Goal: Task Accomplishment & Management: Manage account settings

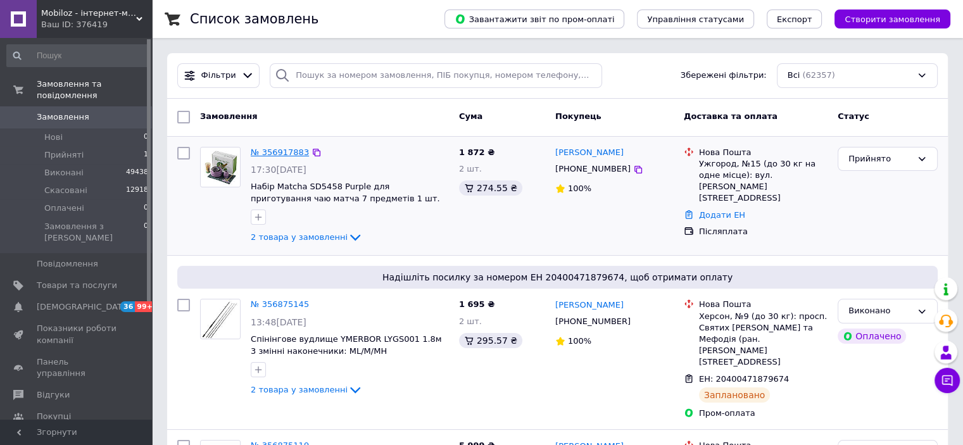
click at [271, 151] on link "№ 356917883" at bounding box center [280, 151] width 58 height 9
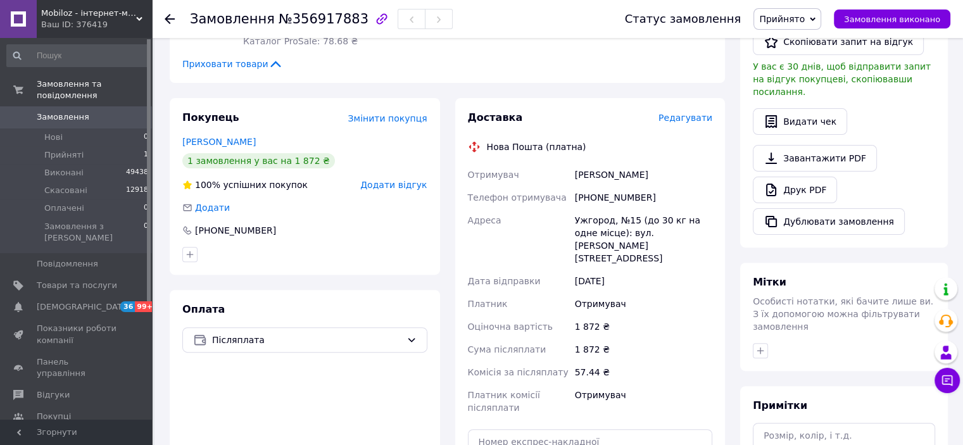
scroll to position [380, 0]
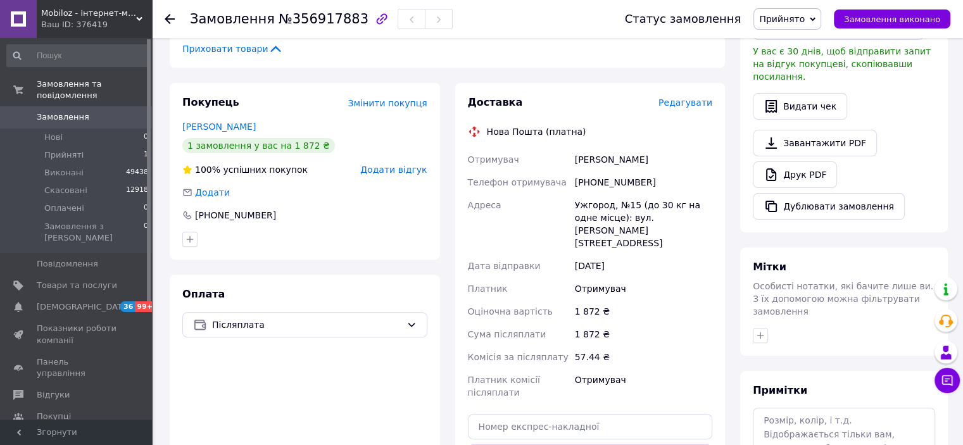
click at [49, 111] on span "Замовлення" at bounding box center [63, 116] width 53 height 11
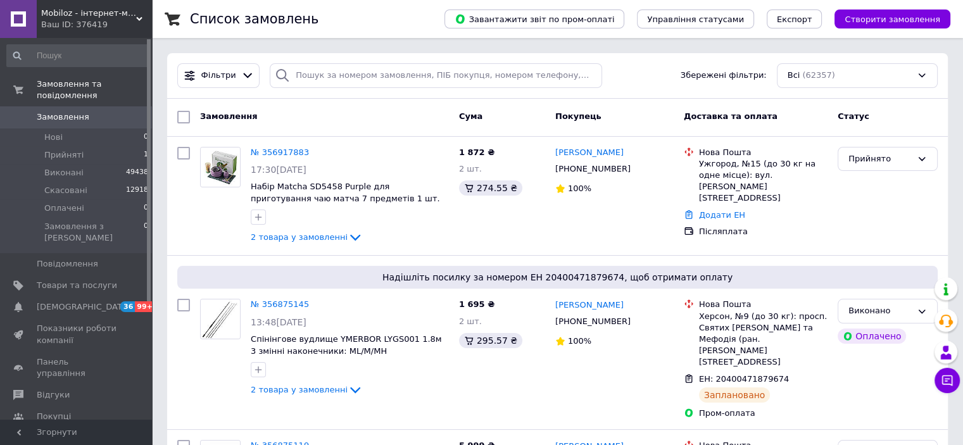
click at [18, 112] on icon at bounding box center [18, 117] width 10 height 10
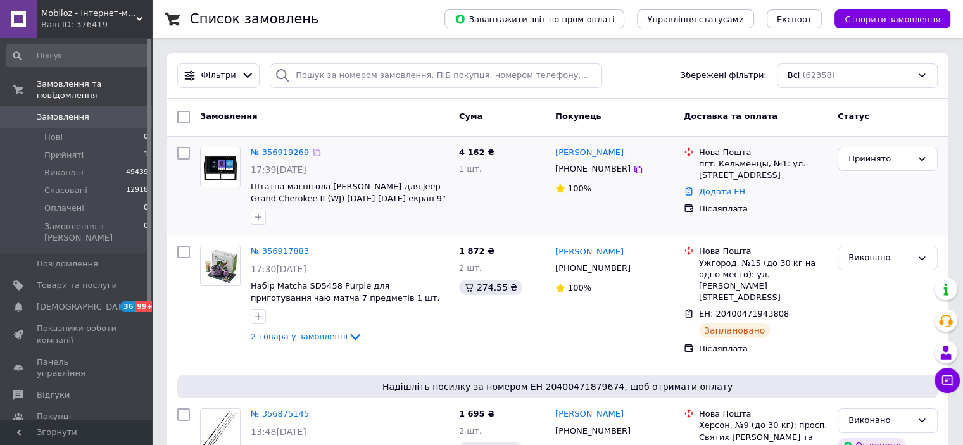
click at [275, 151] on link "№ 356919269" at bounding box center [280, 151] width 58 height 9
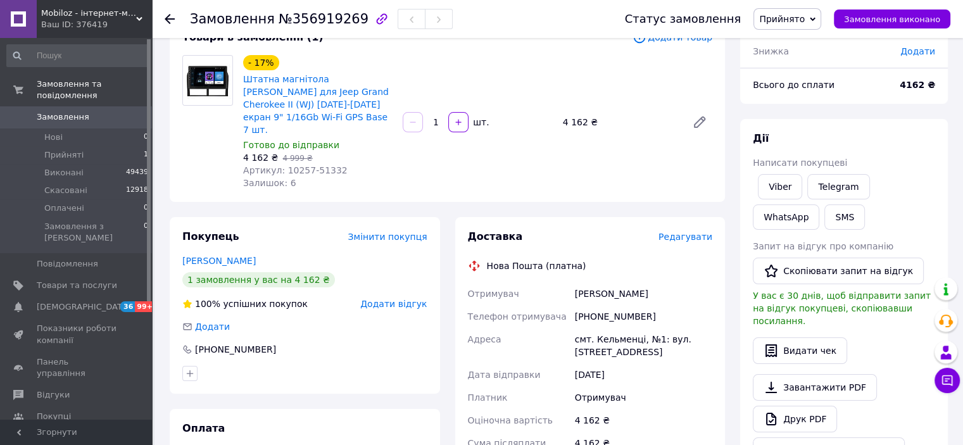
scroll to position [190, 0]
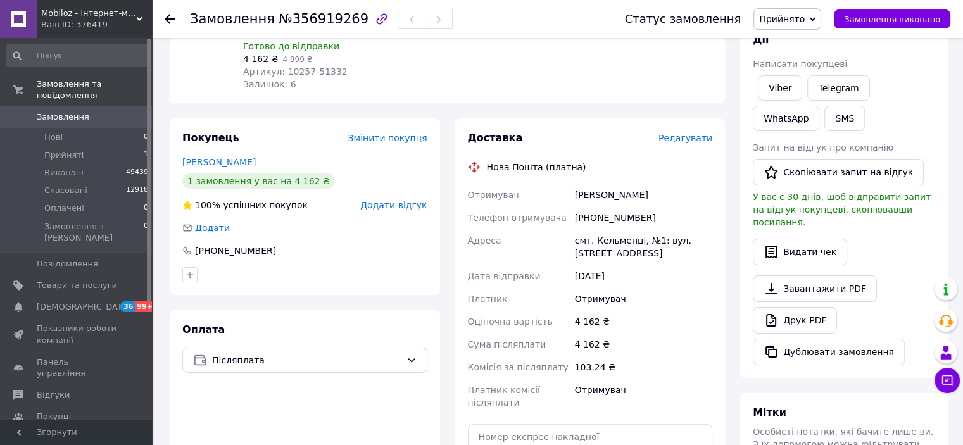
click at [94, 111] on span "Замовлення" at bounding box center [77, 116] width 80 height 11
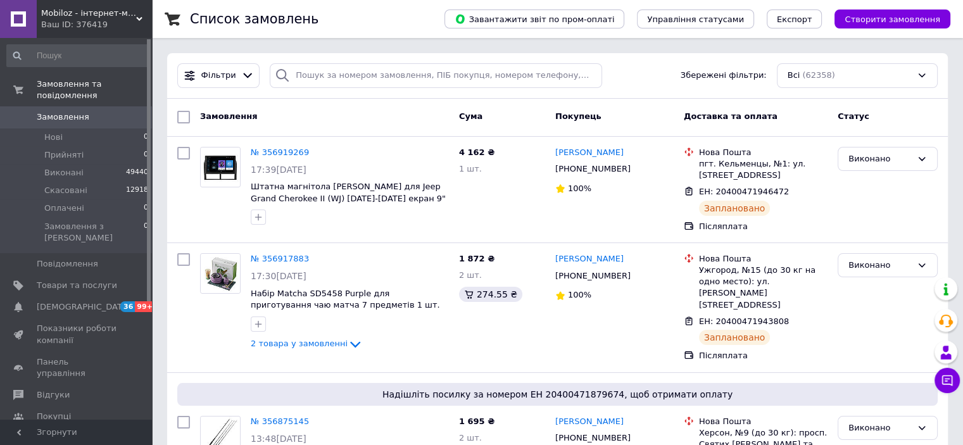
click at [63, 111] on span "Замовлення" at bounding box center [63, 116] width 53 height 11
